Goal: Task Accomplishment & Management: Use online tool/utility

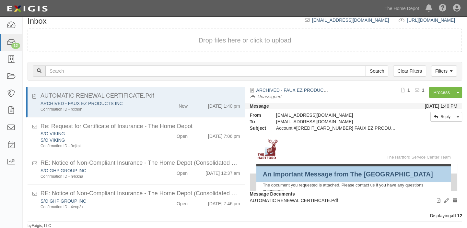
scroll to position [147, 0]
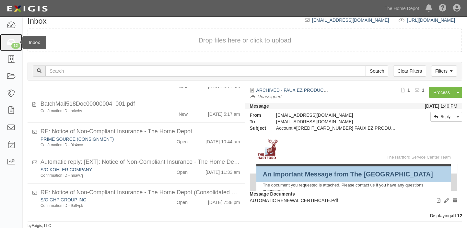
click at [13, 45] on div "12" at bounding box center [15, 46] width 9 height 6
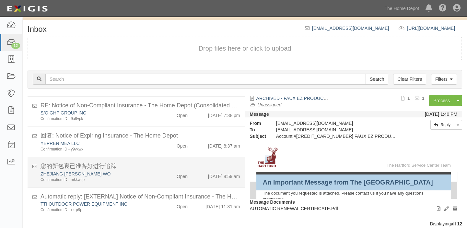
scroll to position [27, 0]
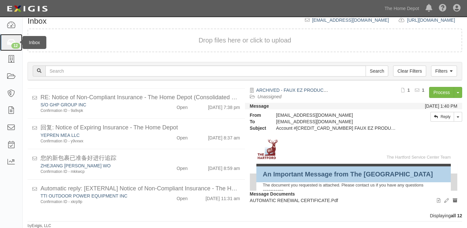
click at [6, 40] on icon at bounding box center [10, 42] width 9 height 7
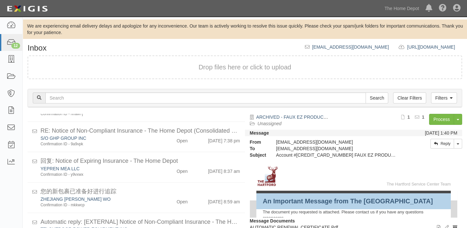
scroll to position [27, 0]
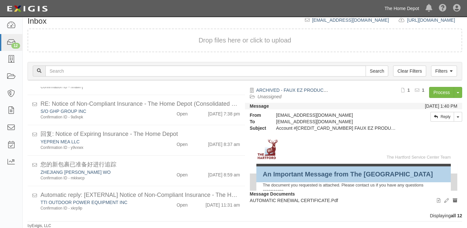
click at [391, 5] on link "The Home Depot" at bounding box center [401, 8] width 41 height 13
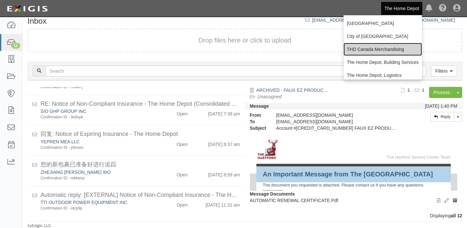
click at [370, 49] on link "THD Canada Merchandising" at bounding box center [383, 49] width 78 height 13
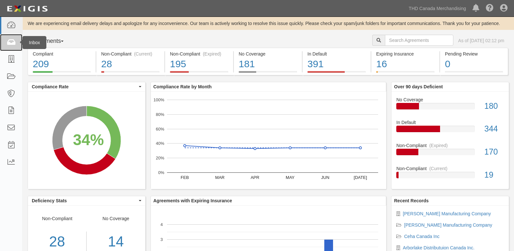
click at [6, 49] on link at bounding box center [11, 42] width 22 height 17
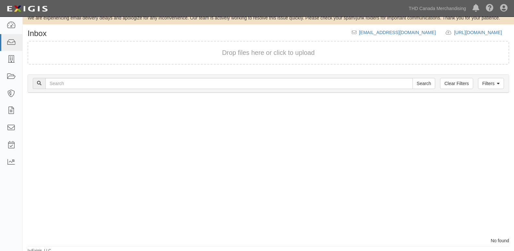
scroll to position [11, 0]
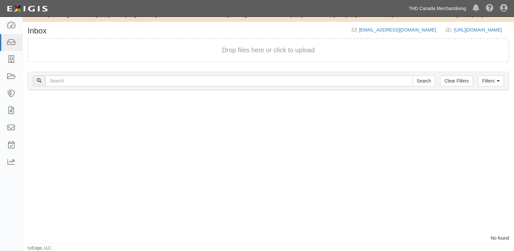
click at [424, 10] on link "THD Canada Merchandising" at bounding box center [437, 8] width 64 height 13
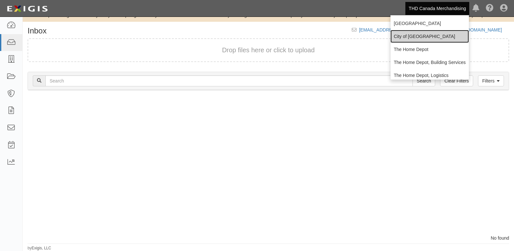
click at [413, 35] on link "City of [GEOGRAPHIC_DATA]" at bounding box center [429, 36] width 78 height 13
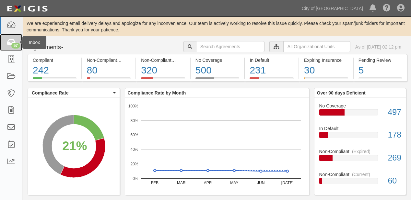
click at [6, 45] on link "57" at bounding box center [11, 42] width 22 height 17
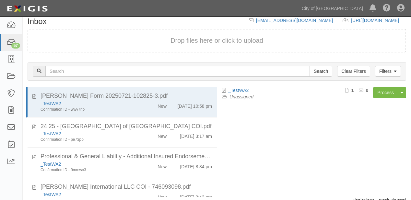
scroll to position [65, 0]
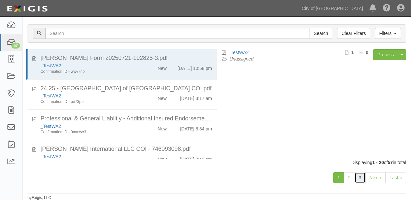
click at [361, 178] on link "3" at bounding box center [360, 178] width 11 height 11
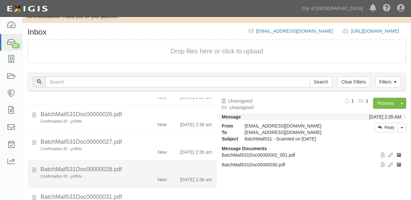
scroll to position [130, 0]
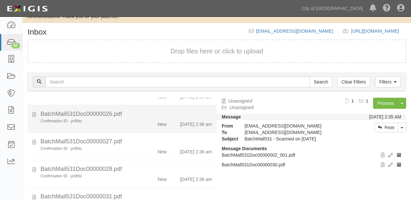
click at [158, 126] on div "New" at bounding box center [162, 123] width 9 height 9
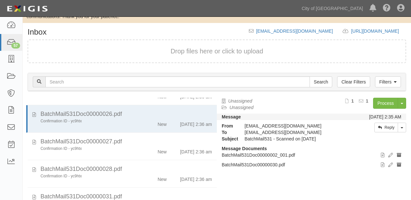
click at [387, 108] on div "Process Toggle Document Dropdown Archive Document Delete Document Close Mark as…" at bounding box center [351, 106] width 111 height 16
click at [384, 105] on link "Process" at bounding box center [385, 103] width 25 height 11
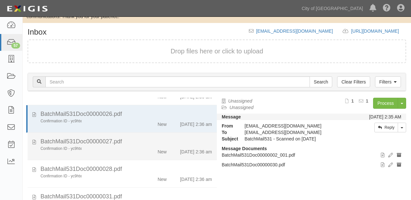
click at [145, 146] on div "New" at bounding box center [156, 150] width 30 height 9
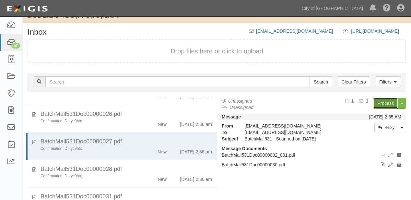
click at [381, 102] on link "Process" at bounding box center [385, 103] width 25 height 11
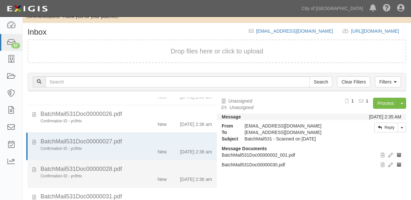
click at [137, 174] on div "Confirmation ID - yc9htx" at bounding box center [89, 177] width 106 height 6
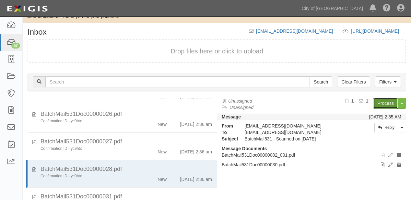
click at [394, 104] on link "Process" at bounding box center [385, 103] width 25 height 11
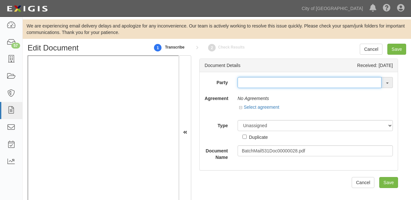
click at [262, 83] on input "text" at bounding box center [310, 82] width 144 height 11
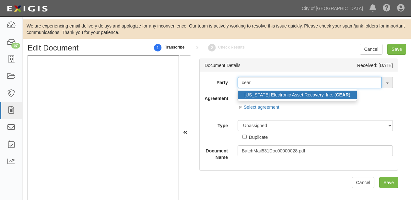
type input "cear"
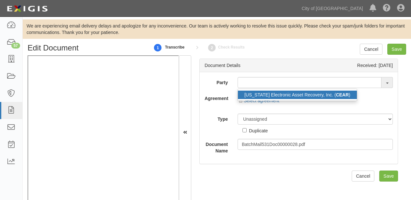
click at [266, 95] on link "California Electronic Asset Recovery, Inc. ( CEAR )" at bounding box center [297, 95] width 119 height 8
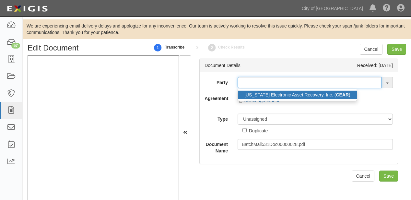
type input "[US_STATE] Electronic Asset Recovery, Inc. (CEAR)"
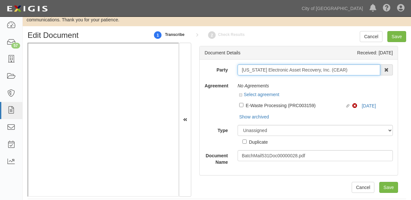
scroll to position [18, 0]
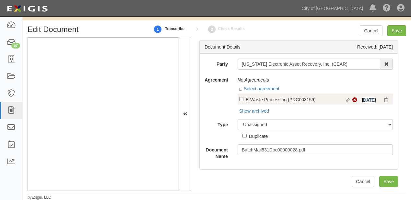
click at [366, 100] on link "11/11/25" at bounding box center [369, 100] width 14 height 5
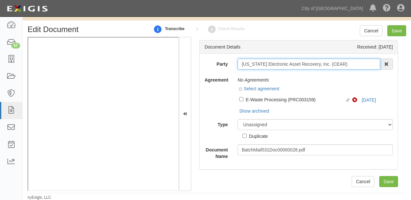
drag, startPoint x: 240, startPoint y: 64, endPoint x: 348, endPoint y: 62, distance: 108.3
click at [348, 62] on input "[US_STATE] Electronic Asset Recovery, Inc. (CEAR)" at bounding box center [309, 64] width 143 height 11
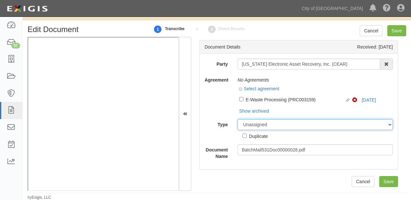
click at [268, 123] on select "Unassigned Binder Cancellation Notice Certificate Contract Endorsement Insuranc…" at bounding box center [315, 124] width 155 height 11
select select "OtherDetail"
click at [238, 119] on select "Unassigned Binder Cancellation Notice Certificate Contract Endorsement Insuranc…" at bounding box center [315, 124] width 155 height 11
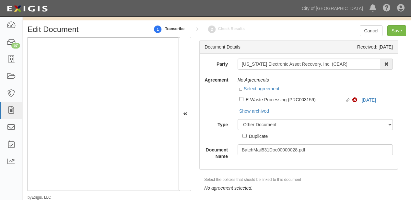
click at [258, 137] on div "Duplicate" at bounding box center [258, 136] width 19 height 7
click at [247, 137] on input "Duplicate" at bounding box center [245, 136] width 4 height 4
checkbox input "true"
click at [389, 32] on input "Save" at bounding box center [397, 30] width 19 height 11
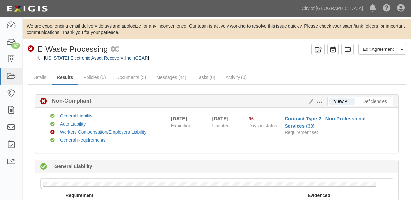
click at [87, 57] on link "[US_STATE] Electronic Asset Recovery, Inc. (CEAR)" at bounding box center [97, 57] width 106 height 5
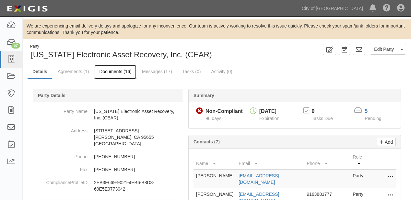
click at [114, 77] on link "Documents (16)" at bounding box center [115, 72] width 42 height 14
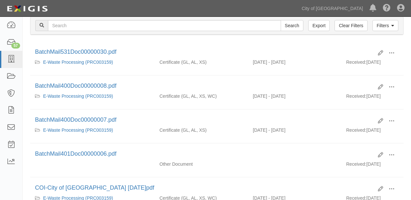
scroll to position [52, 0]
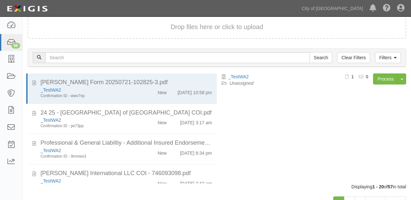
scroll to position [65, 0]
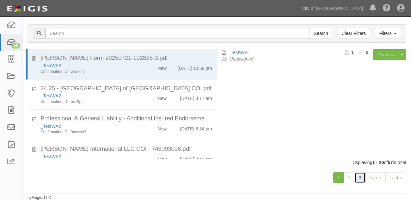
click at [362, 176] on link "3" at bounding box center [360, 178] width 11 height 11
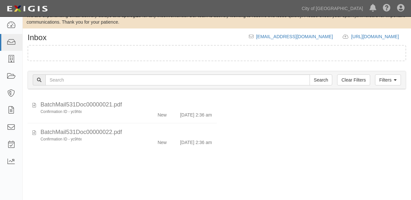
scroll to position [16, 0]
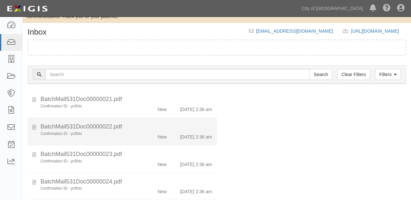
click at [152, 139] on div "New" at bounding box center [156, 135] width 30 height 9
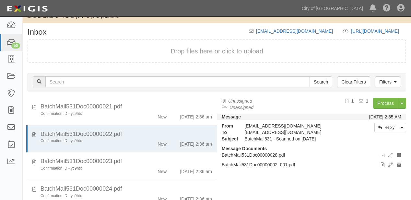
click at [373, 105] on div "Process Toggle Document Dropdown Archive Document Delete Document Close Mark as…" at bounding box center [351, 106] width 111 height 16
drag, startPoint x: 377, startPoint y: 104, endPoint x: 309, endPoint y: 73, distance: 74.6
click at [377, 104] on link "Process" at bounding box center [385, 103] width 25 height 11
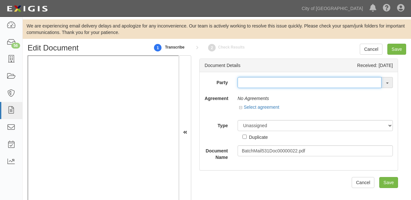
click at [284, 81] on input "text" at bounding box center [310, 82] width 144 height 11
type input "pop"
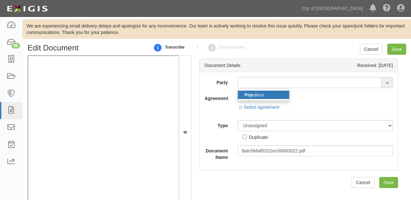
click at [279, 93] on link "[DEMOGRAPHIC_DATA]" at bounding box center [263, 95] width 51 height 8
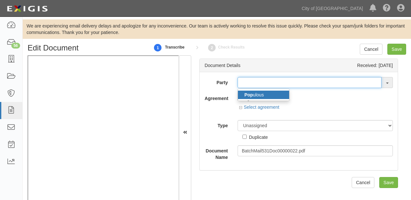
type input "Populous"
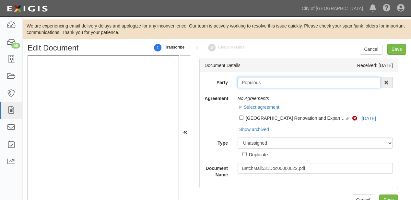
drag, startPoint x: 239, startPoint y: 83, endPoint x: 276, endPoint y: 82, distance: 37.0
click at [276, 82] on input "Populous" at bounding box center [309, 82] width 143 height 11
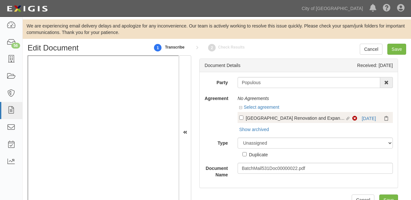
click at [270, 122] on label "Linked agreement Sacramento Convention Center Renovation and Expansion (2017-06…" at bounding box center [295, 118] width 113 height 9
click at [244, 120] on input "Linked agreement Sacramento Convention Center Renovation and Expansion (2017-06…" at bounding box center [241, 118] width 4 height 4
checkbox input "true"
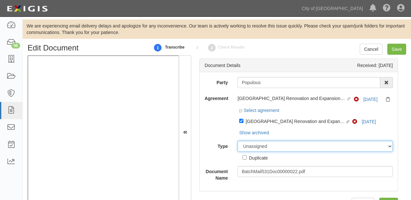
click at [280, 146] on select "Unassigned Binder Cancellation Notice Certificate Contract Endorsement Insuranc…" at bounding box center [315, 146] width 155 height 11
select select "CertificateDetail"
click at [238, 141] on select "Unassigned Binder Cancellation Notice Certificate Contract Endorsement Insuranc…" at bounding box center [315, 146] width 155 height 11
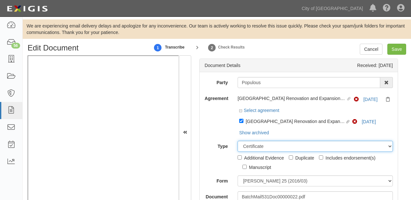
scroll to position [3, 0]
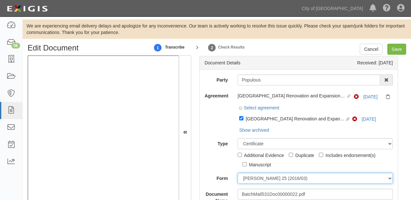
click at [259, 178] on select "ACORD 25 (2016/03) ACORD 101 ACORD 855 NY (2014/05) General" at bounding box center [315, 178] width 155 height 11
select select "GeneralFormDetail"
click at [238, 173] on select "ACORD 25 (2016/03) ACORD 101 ACORD 855 NY (2014/05) General" at bounding box center [315, 178] width 155 height 11
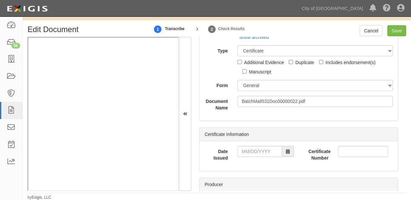
scroll to position [80, 0]
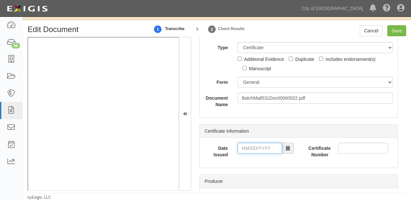
drag, startPoint x: 265, startPoint y: 153, endPoint x: 264, endPoint y: 143, distance: 10.4
click at [264, 152] on input "Date Issued" at bounding box center [260, 148] width 44 height 11
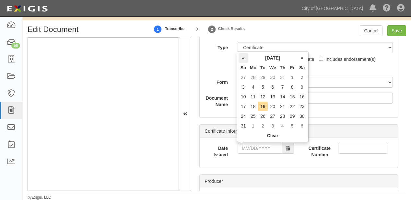
click at [242, 58] on th "«" at bounding box center [244, 58] width 10 height 10
click at [274, 97] on td "16" at bounding box center [273, 97] width 10 height 10
type input "07/16/2025"
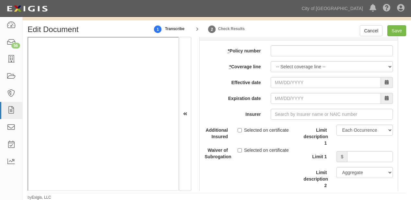
scroll to position [2052, 0]
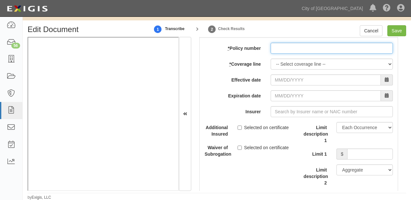
click at [274, 47] on input "* Policy number" at bounding box center [332, 48] width 122 height 11
click at [288, 46] on input "* Policy number" at bounding box center [332, 48] width 122 height 11
paste input "GLCON2500061"
type input "GLCON2500061"
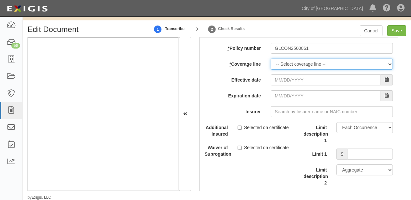
click at [283, 59] on select "-- Select coverage line -- Asbestos Abatement Auto Physical Damage Boiler & Mac…" at bounding box center [332, 64] width 122 height 11
select select "26"
click at [271, 59] on select "-- Select coverage line -- Asbestos Abatement Auto Physical Damage Boiler & Mac…" at bounding box center [332, 64] width 122 height 11
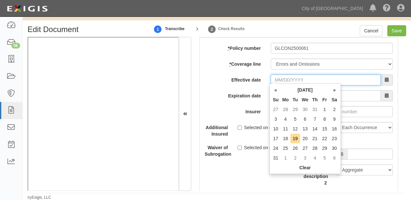
click at [287, 78] on input "Effective date" at bounding box center [326, 80] width 110 height 11
click at [293, 100] on th "Tu" at bounding box center [296, 100] width 10 height 10
click at [323, 109] on td "1" at bounding box center [325, 110] width 10 height 10
type input "08/01/2025"
type input "08/01/2026"
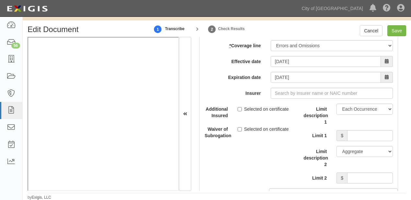
scroll to position [2092, 0]
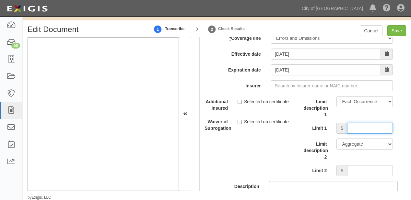
click at [359, 124] on input "Limit 1" at bounding box center [370, 128] width 46 height 11
type input "1,000,000"
click at [365, 167] on input "Limit 2" at bounding box center [370, 170] width 46 height 11
type input "1,000,000"
click at [400, 28] on input "Save" at bounding box center [397, 30] width 19 height 11
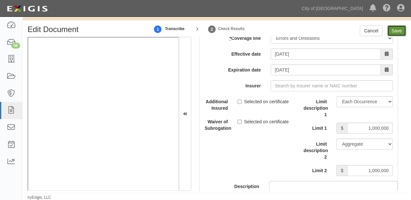
type input "1000000"
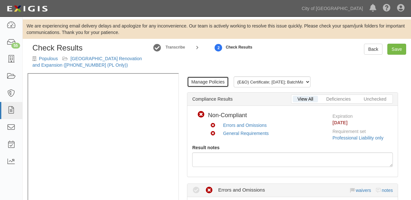
click at [211, 81] on link "Manage Policies" at bounding box center [208, 82] width 42 height 11
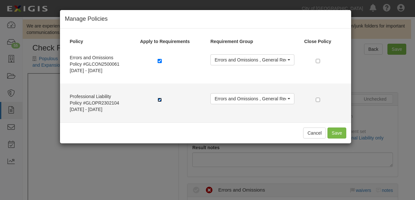
click at [159, 101] on input "checkbox" at bounding box center [160, 100] width 4 height 4
checkbox input "false"
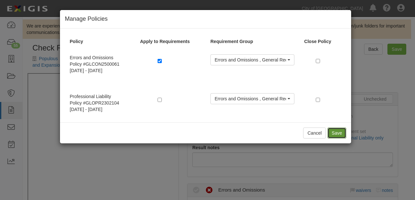
click at [341, 135] on button "Save" at bounding box center [337, 133] width 19 height 11
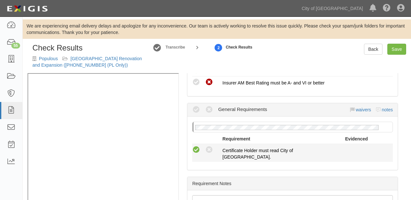
click at [197, 148] on icon at bounding box center [196, 150] width 8 height 8
radio input "true"
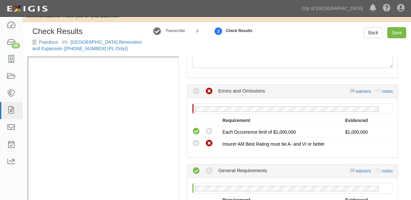
scroll to position [32, 0]
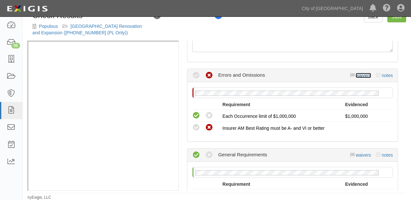
click at [357, 75] on link "waivers" at bounding box center [363, 75] width 15 height 5
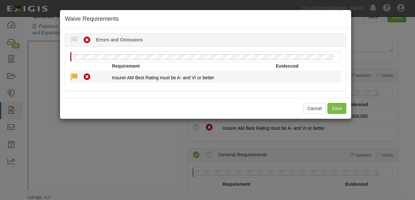
click at [76, 73] on icon at bounding box center [74, 77] width 8 height 8
radio input "true"
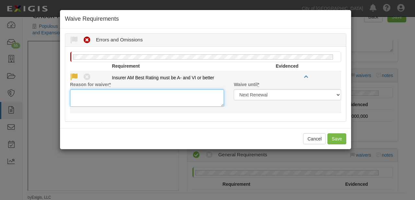
click at [87, 90] on textarea "Reason for waiver *" at bounding box center [147, 99] width 154 height 18
paste textarea "Lloyds Of London"
paste textarea "is acceptable"
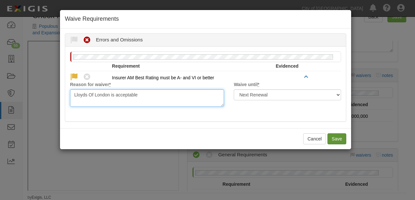
type textarea "Lloyds Of London is acceptable"
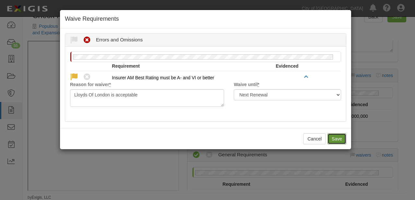
click at [335, 138] on button "Save" at bounding box center [337, 139] width 19 height 11
radio input "true"
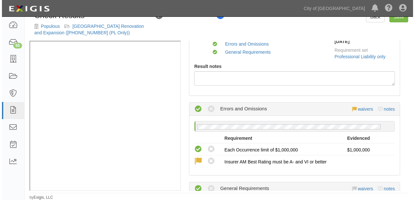
scroll to position [0, 0]
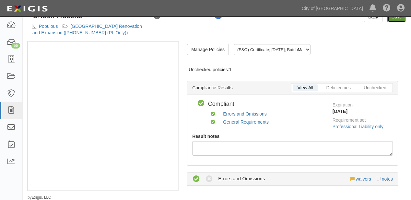
click at [398, 20] on link "Save" at bounding box center [397, 16] width 19 height 11
radio input "true"
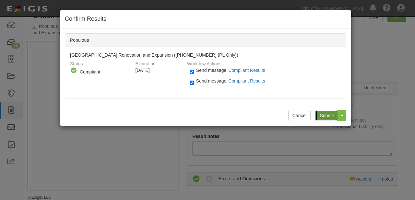
click at [328, 117] on input "Submit" at bounding box center [327, 115] width 23 height 11
